Goal: Task Accomplishment & Management: Use online tool/utility

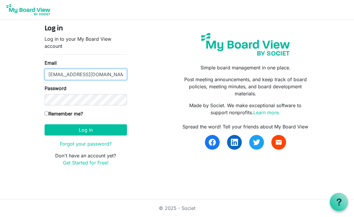
type input "RickSmithEsq@protonmil.com"
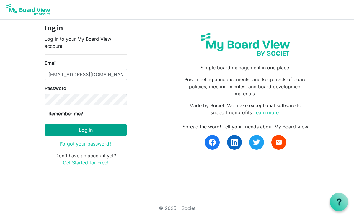
click at [83, 131] on button "Log in" at bounding box center [86, 129] width 82 height 11
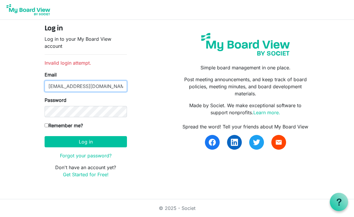
type input "[EMAIL_ADDRESS][DOMAIN_NAME]"
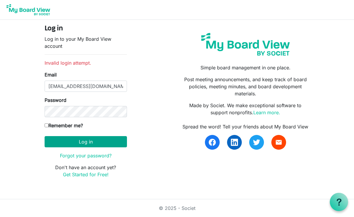
click at [94, 143] on button "Log in" at bounding box center [86, 141] width 82 height 11
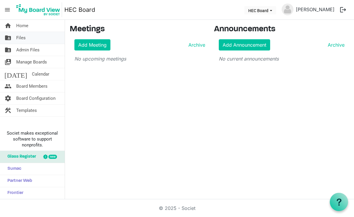
click at [20, 37] on span "Files" at bounding box center [20, 38] width 9 height 12
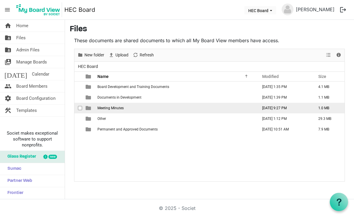
click at [90, 110] on span "is template cell column header type" at bounding box center [88, 107] width 5 height 5
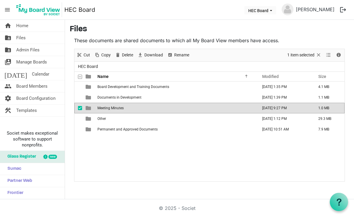
click at [90, 110] on span "is template cell column header type" at bounding box center [88, 107] width 5 height 5
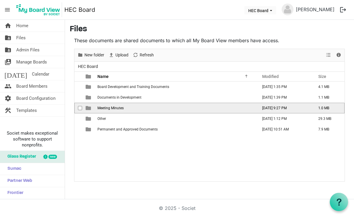
click at [90, 110] on span "is template cell column header type" at bounding box center [88, 107] width 5 height 5
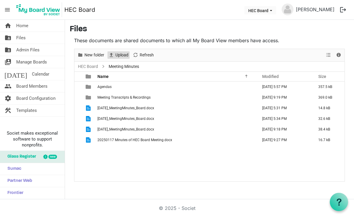
click at [113, 55] on span "Upload" at bounding box center [111, 54] width 7 height 7
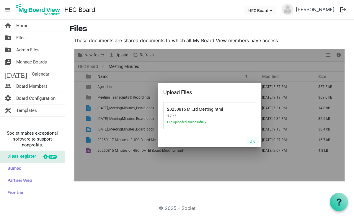
click at [253, 141] on button "OK" at bounding box center [252, 141] width 13 height 8
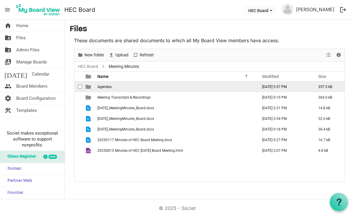
click at [113, 87] on td "Agendas" at bounding box center [176, 86] width 160 height 11
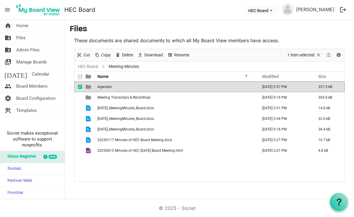
click at [112, 87] on td "Agendas" at bounding box center [176, 86] width 160 height 11
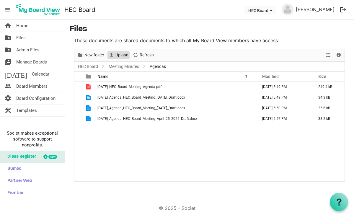
click at [125, 55] on span "Upload" at bounding box center [122, 54] width 14 height 7
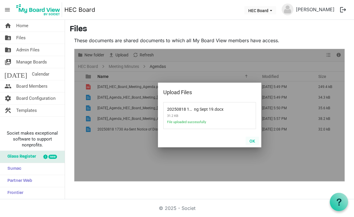
click at [255, 141] on button "OK" at bounding box center [252, 141] width 13 height 8
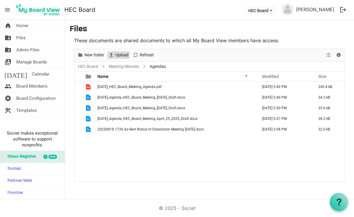
click at [122, 56] on span "Upload" at bounding box center [122, 54] width 14 height 7
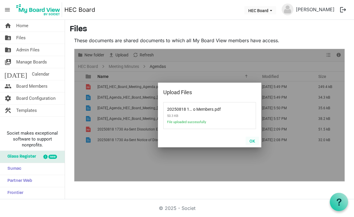
click at [252, 141] on button "OK" at bounding box center [252, 141] width 13 height 8
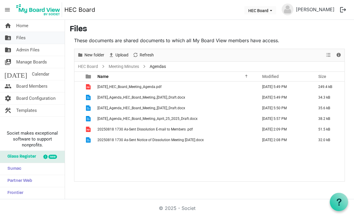
click at [25, 39] on span "Files" at bounding box center [20, 38] width 9 height 12
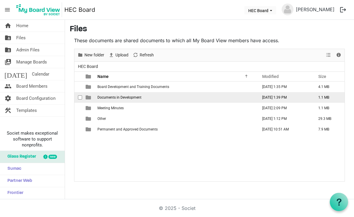
click at [132, 98] on span "Documents in Development" at bounding box center [119, 97] width 44 height 4
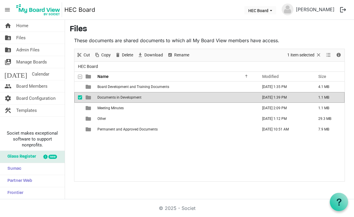
click at [132, 98] on span "Documents in Development" at bounding box center [119, 97] width 44 height 4
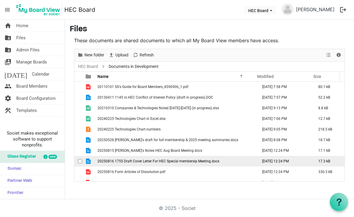
scroll to position [39, 0]
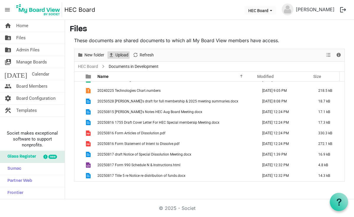
click at [125, 54] on span "Upload" at bounding box center [122, 54] width 14 height 7
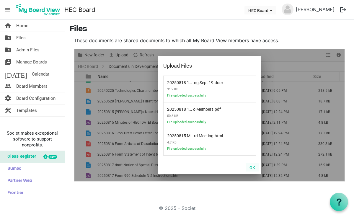
click at [254, 167] on button "OK" at bounding box center [252, 167] width 13 height 8
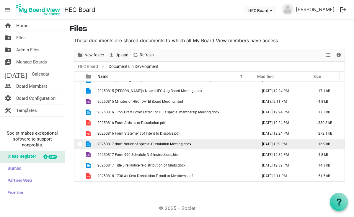
scroll to position [71, 0]
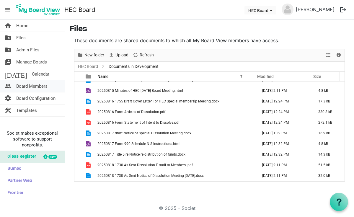
click at [36, 87] on span "Board Members" at bounding box center [31, 86] width 31 height 12
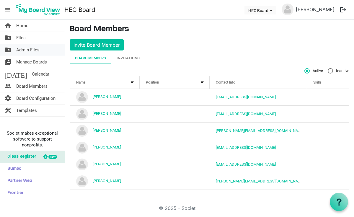
click at [36, 50] on span "Admin Files" at bounding box center [27, 50] width 23 height 12
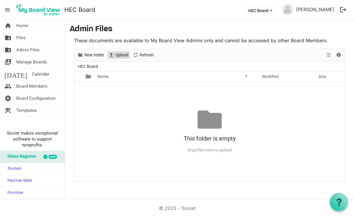
click at [117, 55] on span "Upload" at bounding box center [122, 54] width 14 height 7
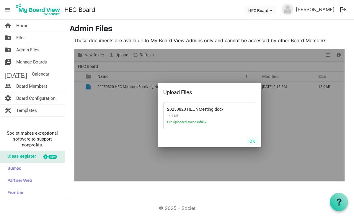
click at [253, 141] on button "OK" at bounding box center [252, 141] width 13 height 8
